Goal: Task Accomplishment & Management: Manage account settings

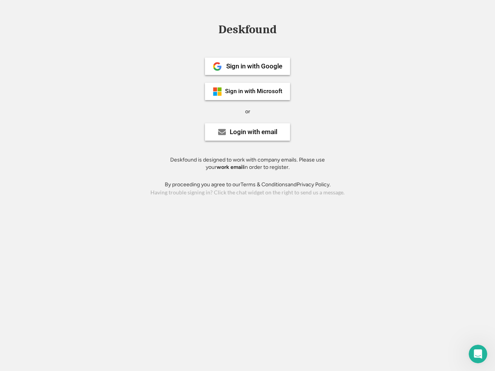
click at [247, 111] on div "or" at bounding box center [247, 112] width 5 height 8
click at [247, 31] on div "Deskfound" at bounding box center [248, 30] width 66 height 12
click at [212, 29] on div "Deskfound" at bounding box center [247, 31] width 495 height 15
click at [247, 31] on div "Deskfound" at bounding box center [248, 30] width 66 height 12
click at [247, 111] on div "or" at bounding box center [247, 112] width 5 height 8
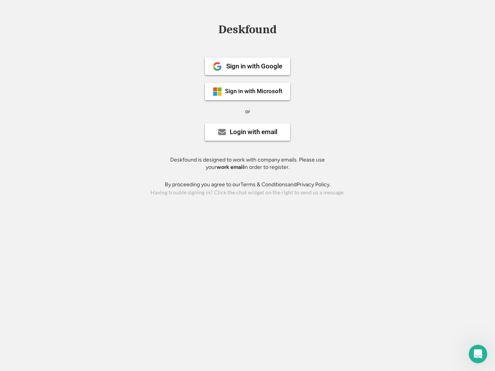
click at [247, 66] on div "Sign in with Google" at bounding box center [254, 66] width 56 height 7
click at [254, 66] on div "Sign in with Google" at bounding box center [254, 66] width 56 height 7
click at [217, 67] on img at bounding box center [217, 66] width 9 height 9
click at [247, 91] on div "Sign in with Microsoft" at bounding box center [253, 92] width 57 height 6
click at [254, 91] on div "Sign in with Microsoft" at bounding box center [253, 92] width 57 height 6
